Goal: Find specific page/section: Find specific page/section

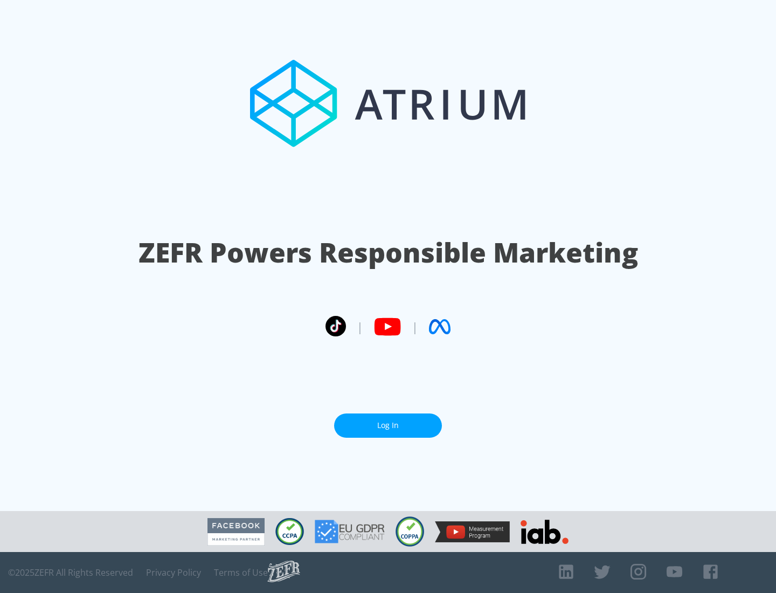
click at [388, 421] on link "Log In" at bounding box center [388, 425] width 108 height 24
